Goal: Task Accomplishment & Management: Use online tool/utility

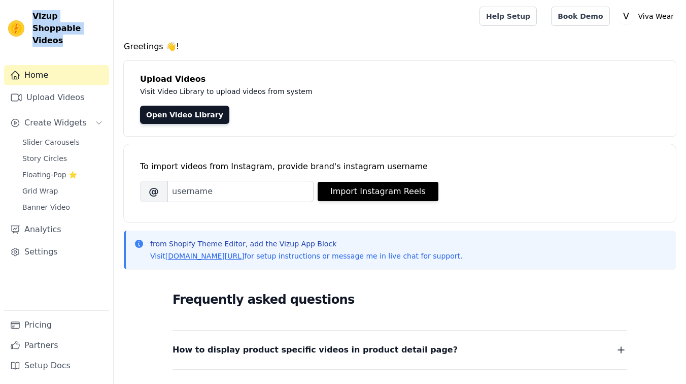
drag, startPoint x: 80, startPoint y: 22, endPoint x: 33, endPoint y: 14, distance: 48.0
click at [33, 14] on span "Vizup Shoppable Videos" at bounding box center [68, 28] width 73 height 37
copy span "Vizup Shoppable Videos"
click at [69, 137] on span "Slider Carousels" at bounding box center [50, 142] width 57 height 10
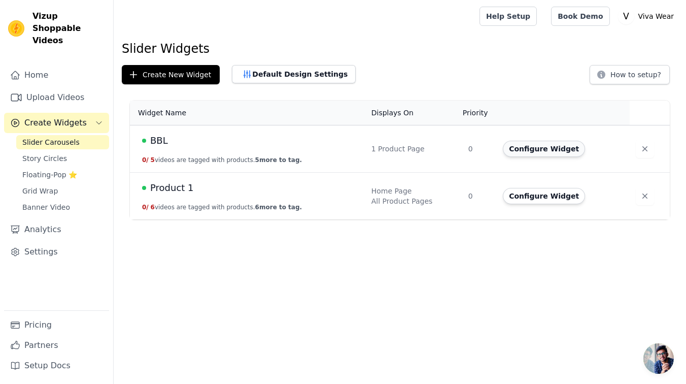
click at [533, 154] on button "Configure Widget" at bounding box center [544, 149] width 82 height 16
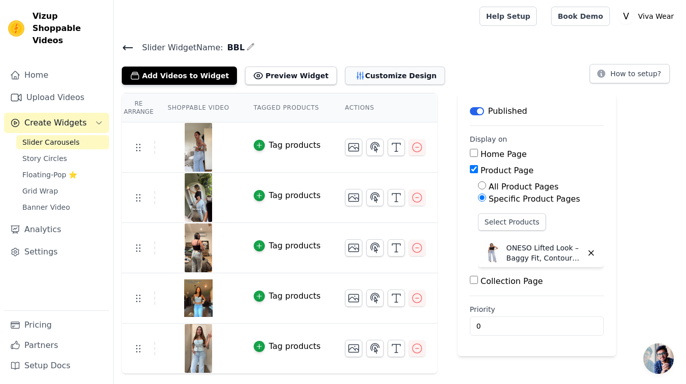
click at [373, 77] on button "Customize Design" at bounding box center [395, 75] width 100 height 18
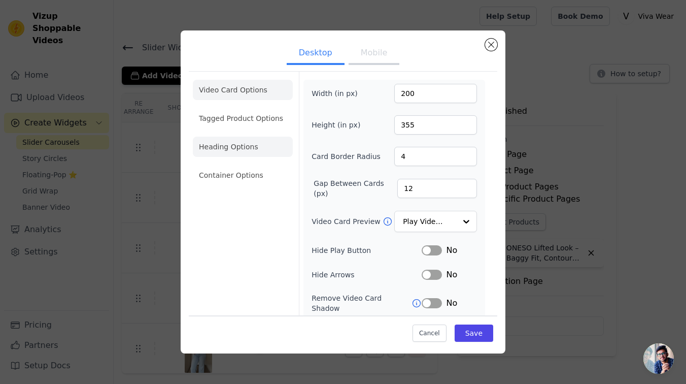
click at [254, 147] on li "Heading Options" at bounding box center [243, 146] width 100 height 20
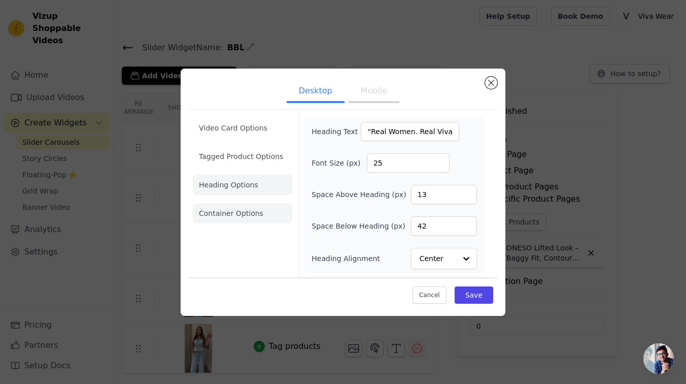
click at [257, 215] on li "Container Options" at bounding box center [243, 213] width 100 height 20
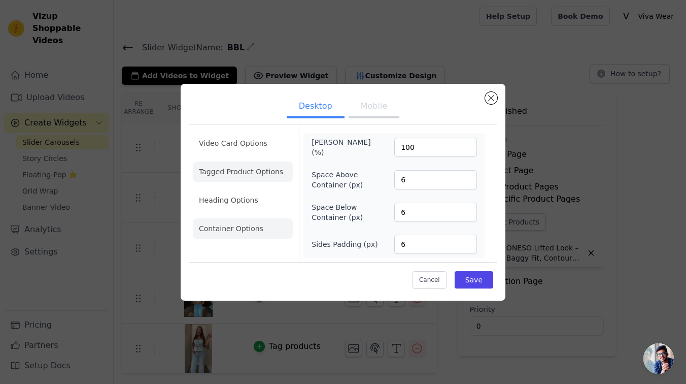
click at [240, 166] on li "Tagged Product Options" at bounding box center [243, 171] width 100 height 20
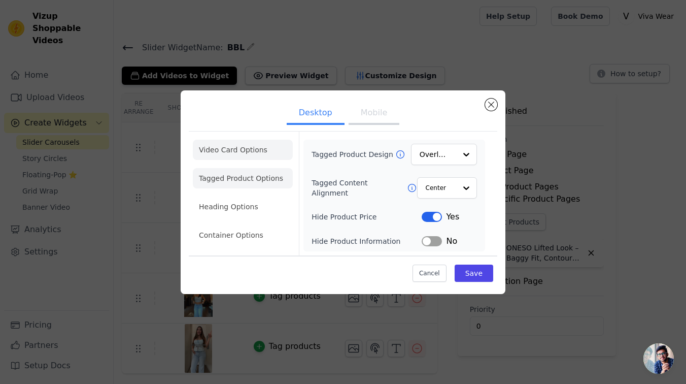
click at [243, 153] on li "Video Card Options" at bounding box center [243, 150] width 100 height 20
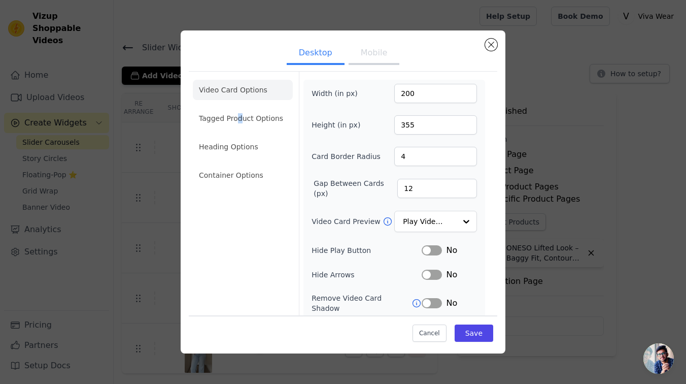
click at [241, 115] on li "Tagged Product Options" at bounding box center [243, 118] width 100 height 20
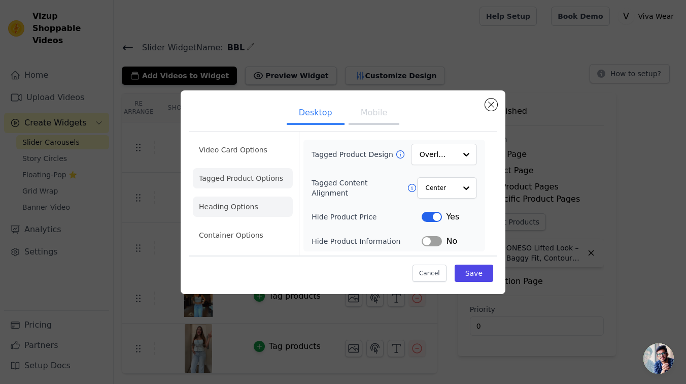
click at [234, 207] on li "Heading Options" at bounding box center [243, 206] width 100 height 20
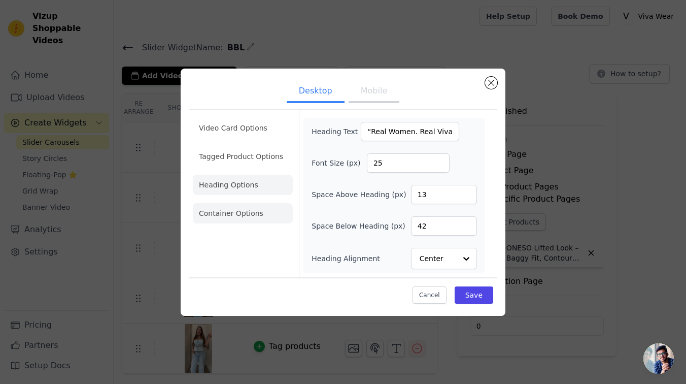
click at [241, 218] on li "Container Options" at bounding box center [243, 213] width 100 height 20
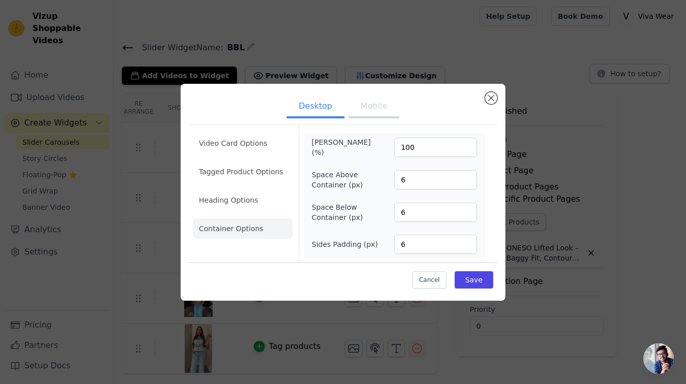
click at [364, 104] on button "Mobile" at bounding box center [374, 107] width 51 height 22
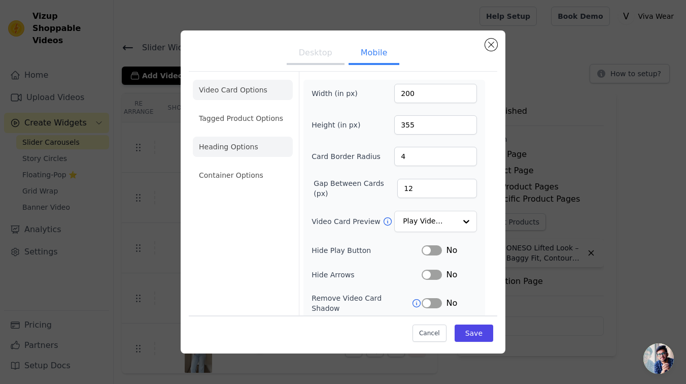
click at [236, 145] on li "Heading Options" at bounding box center [243, 146] width 100 height 20
